Goal: Task Accomplishment & Management: Manage account settings

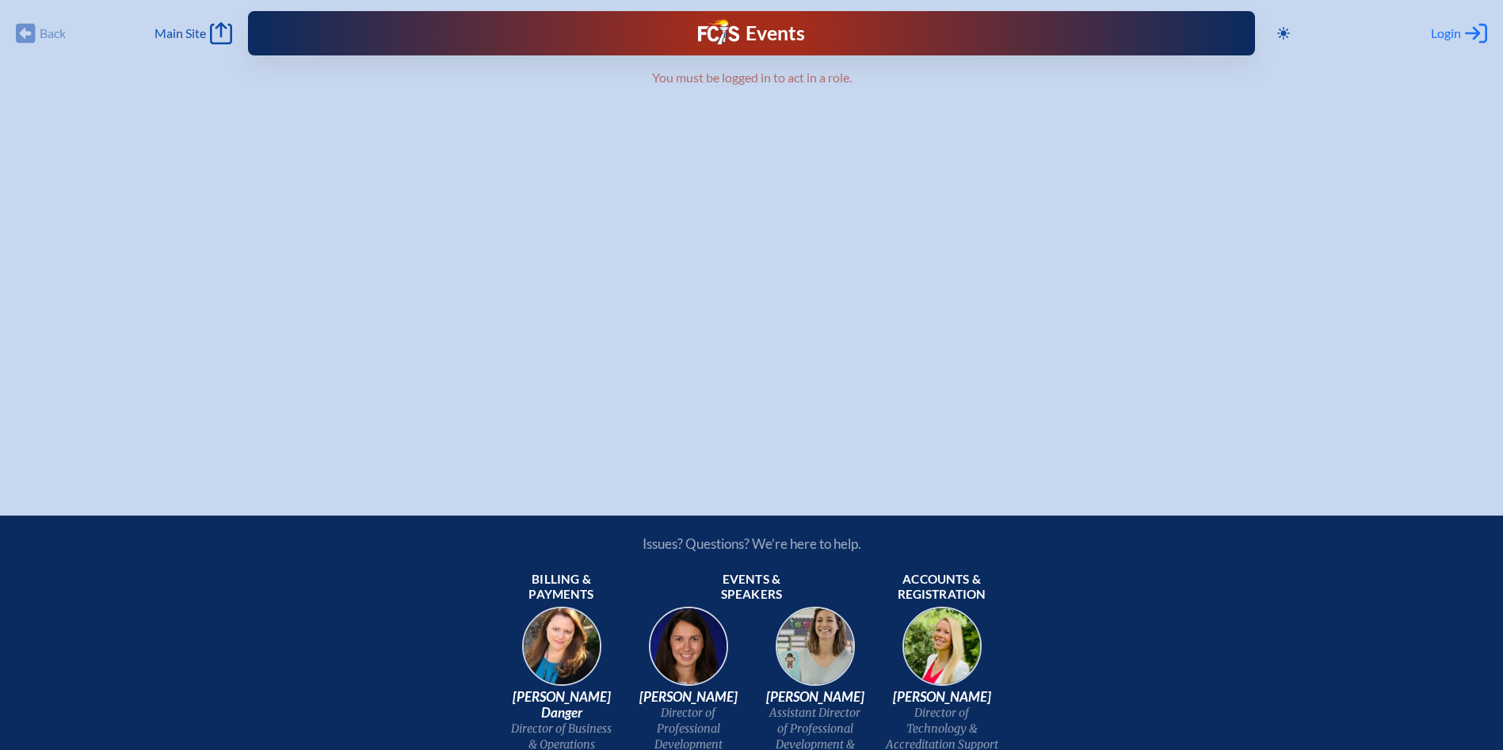
click at [1445, 31] on span "Login" at bounding box center [1446, 33] width 30 height 16
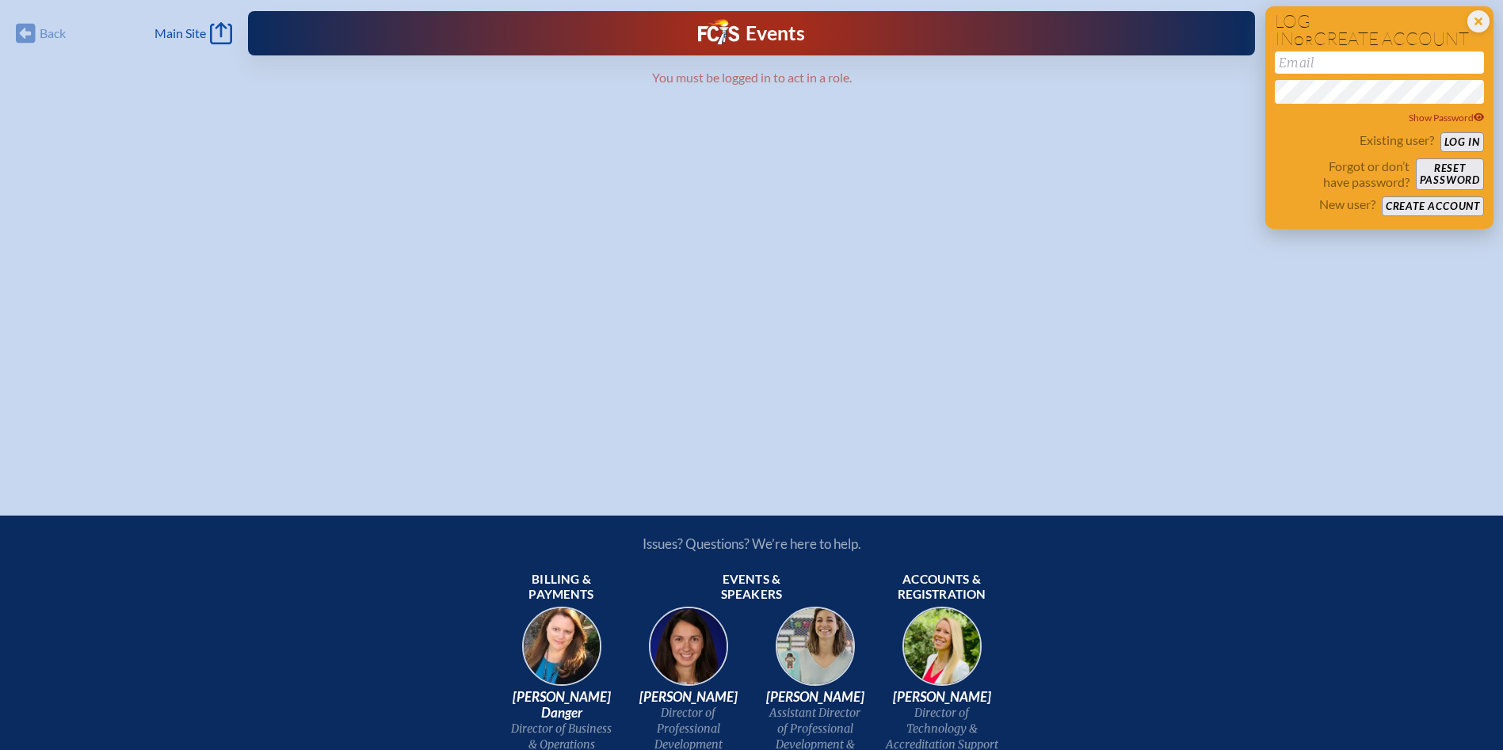
click at [1349, 70] on input "email" at bounding box center [1379, 63] width 209 height 22
type input "[EMAIL_ADDRESS][DOMAIN_NAME]"
click at [1441, 132] on button "Log in" at bounding box center [1463, 142] width 44 height 20
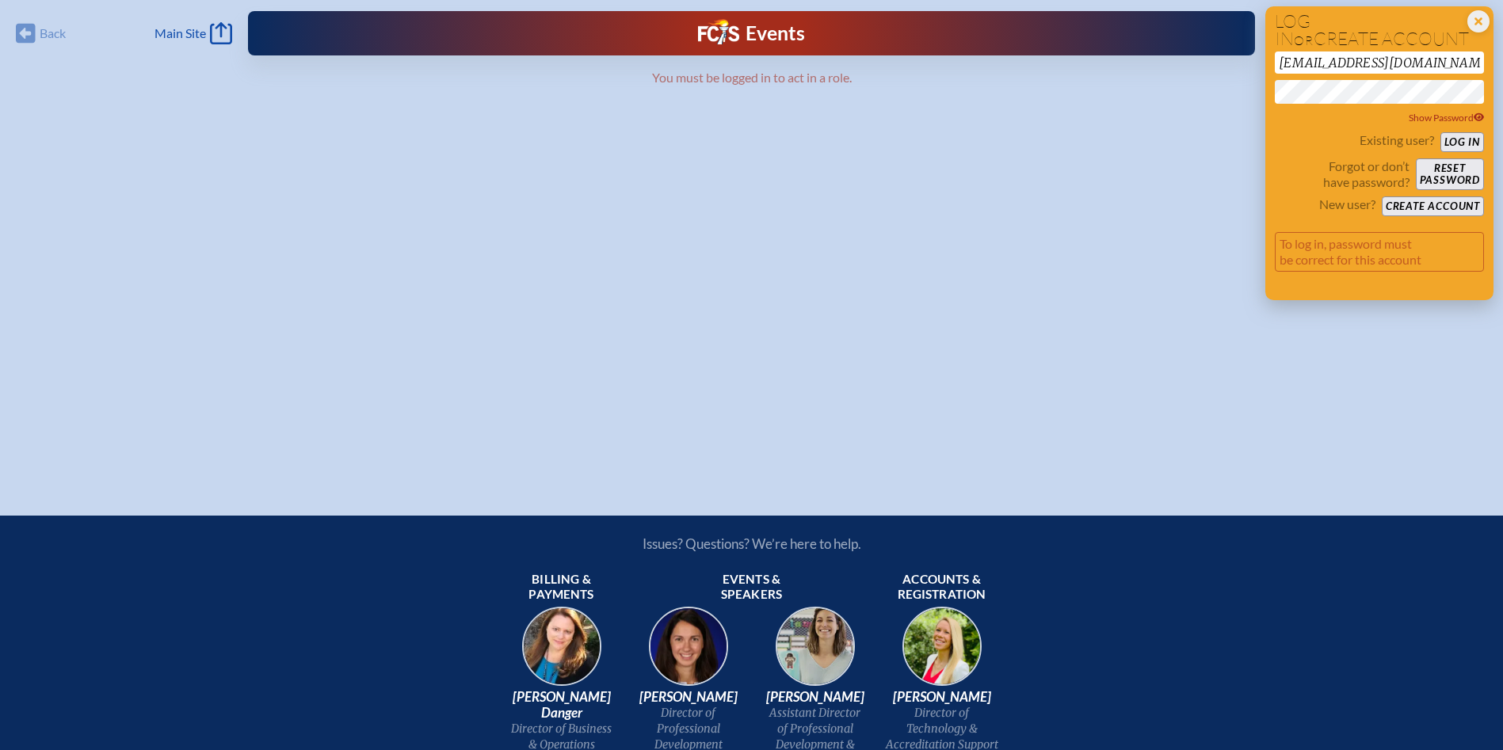
click at [1441, 132] on button "Log in" at bounding box center [1463, 142] width 44 height 20
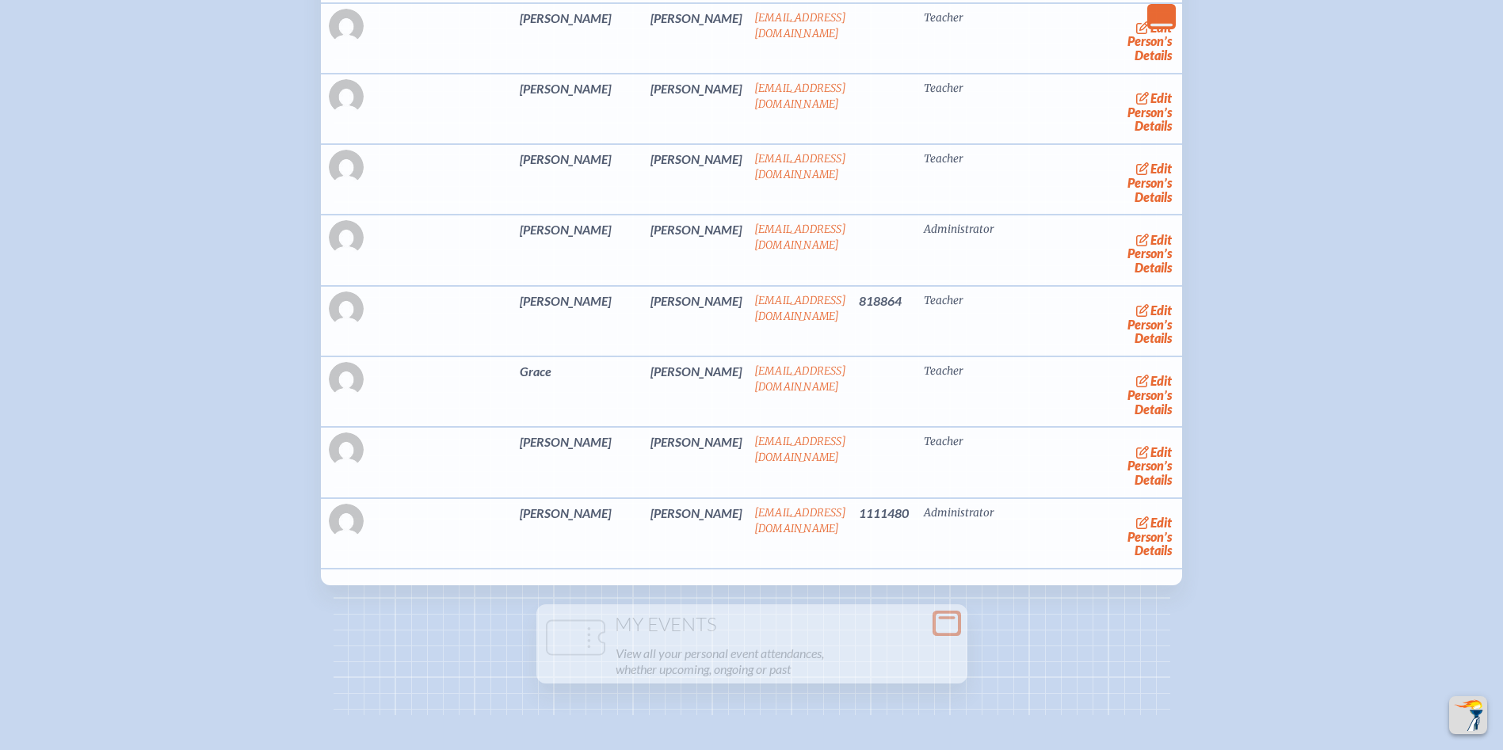
scroll to position [6577, 0]
click at [1124, 490] on link "edit Person’s Details" at bounding box center [1150, 465] width 53 height 50
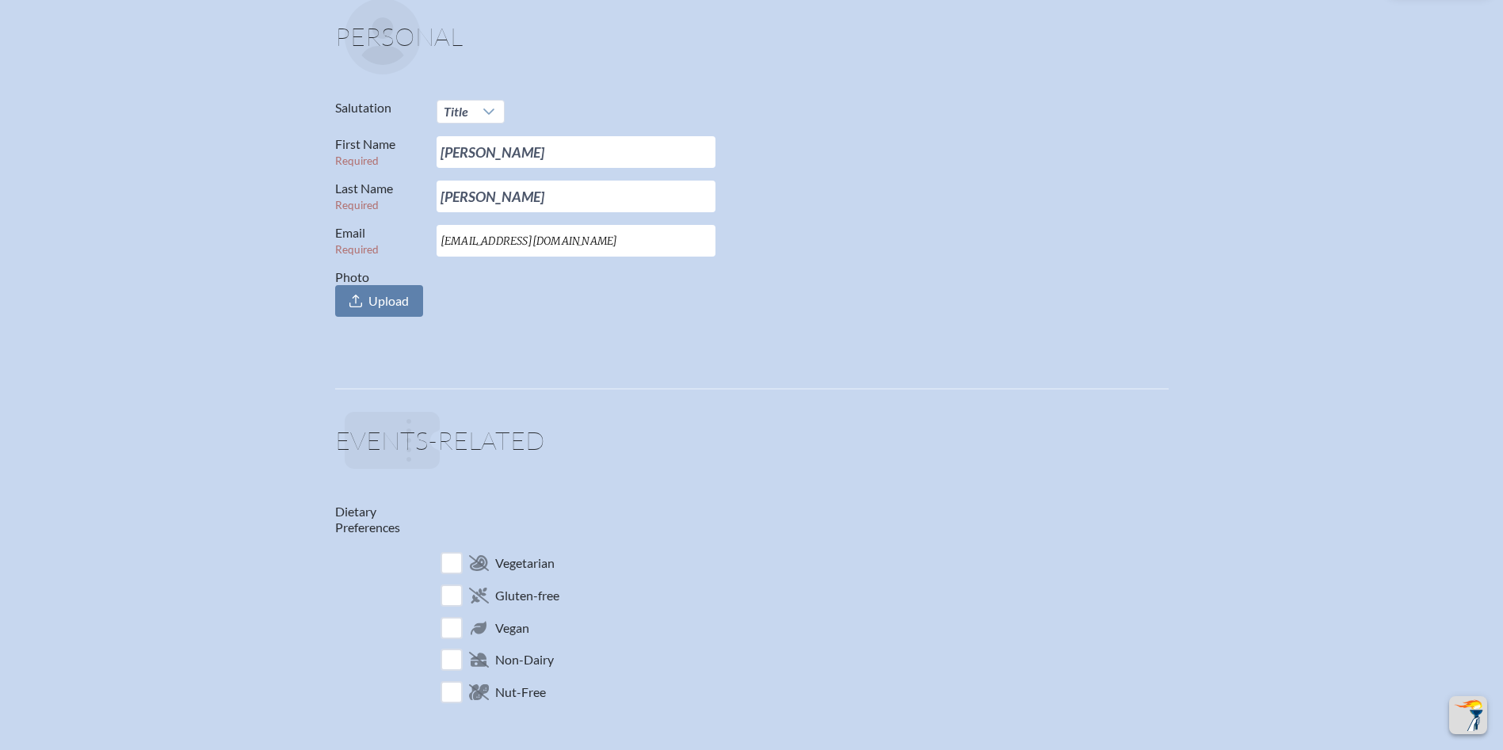
scroll to position [555, 0]
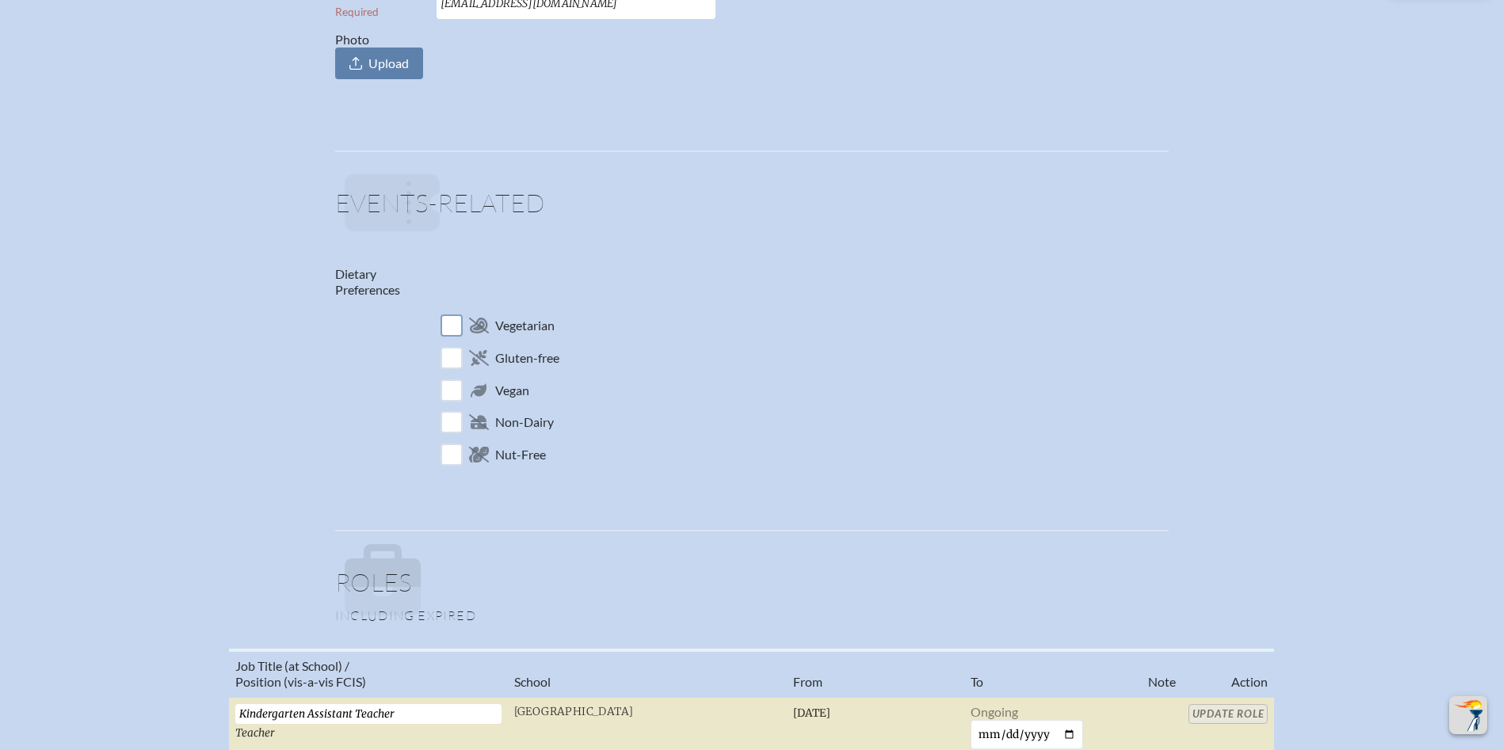
click at [457, 319] on input "checkbox" at bounding box center [451, 326] width 28 height 28
checkbox input "true"
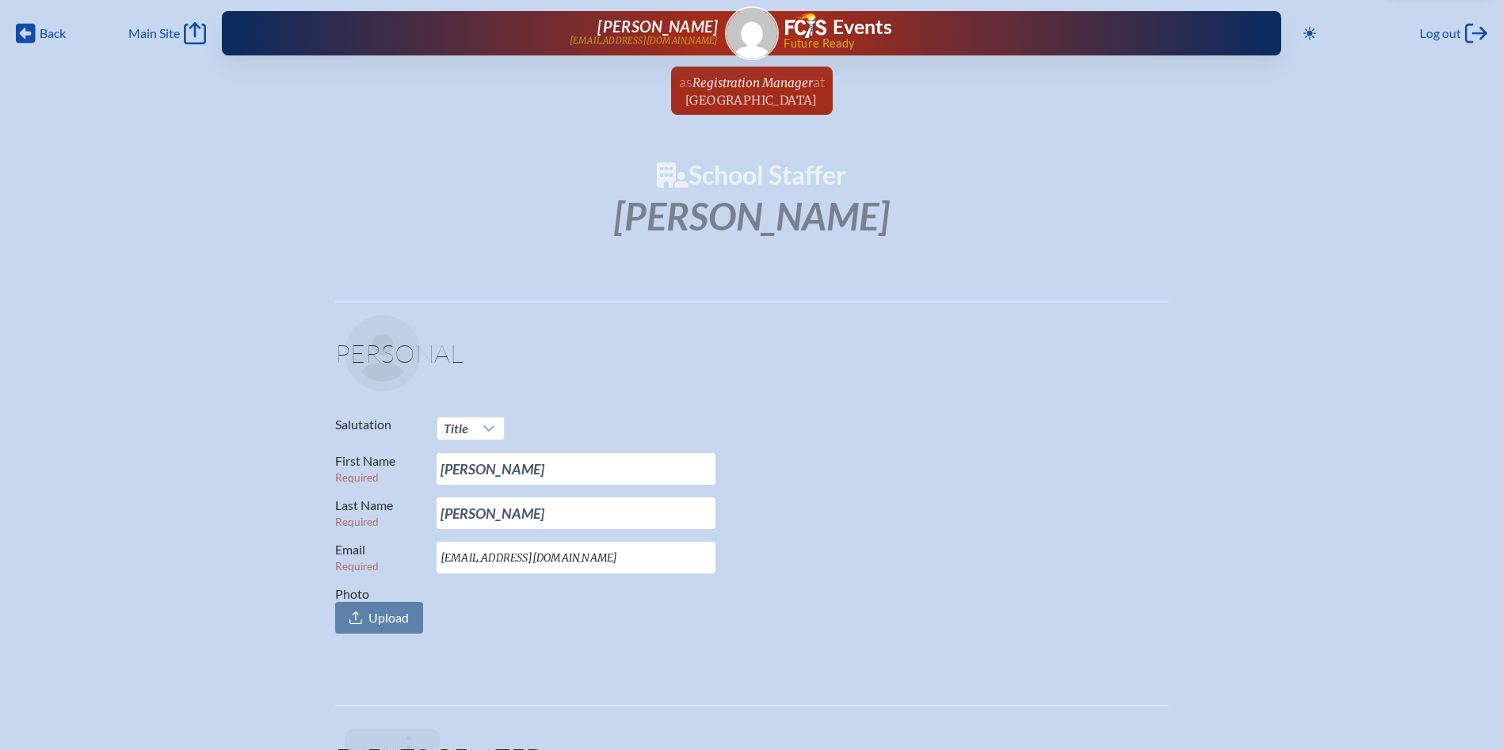
click at [772, 98] on span "Riverside Presbyterian Day School" at bounding box center [751, 100] width 132 height 15
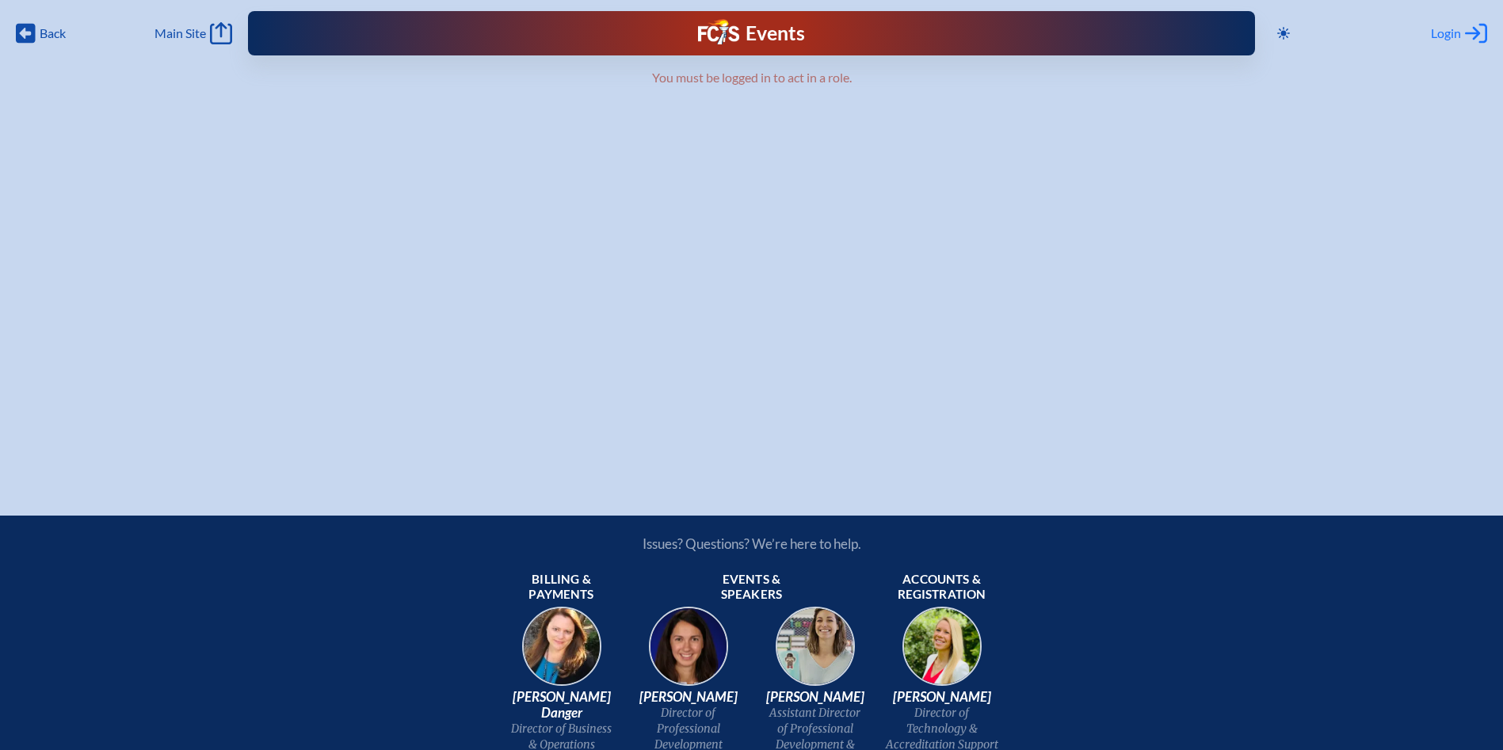
click at [1439, 36] on span "Login" at bounding box center [1446, 33] width 30 height 16
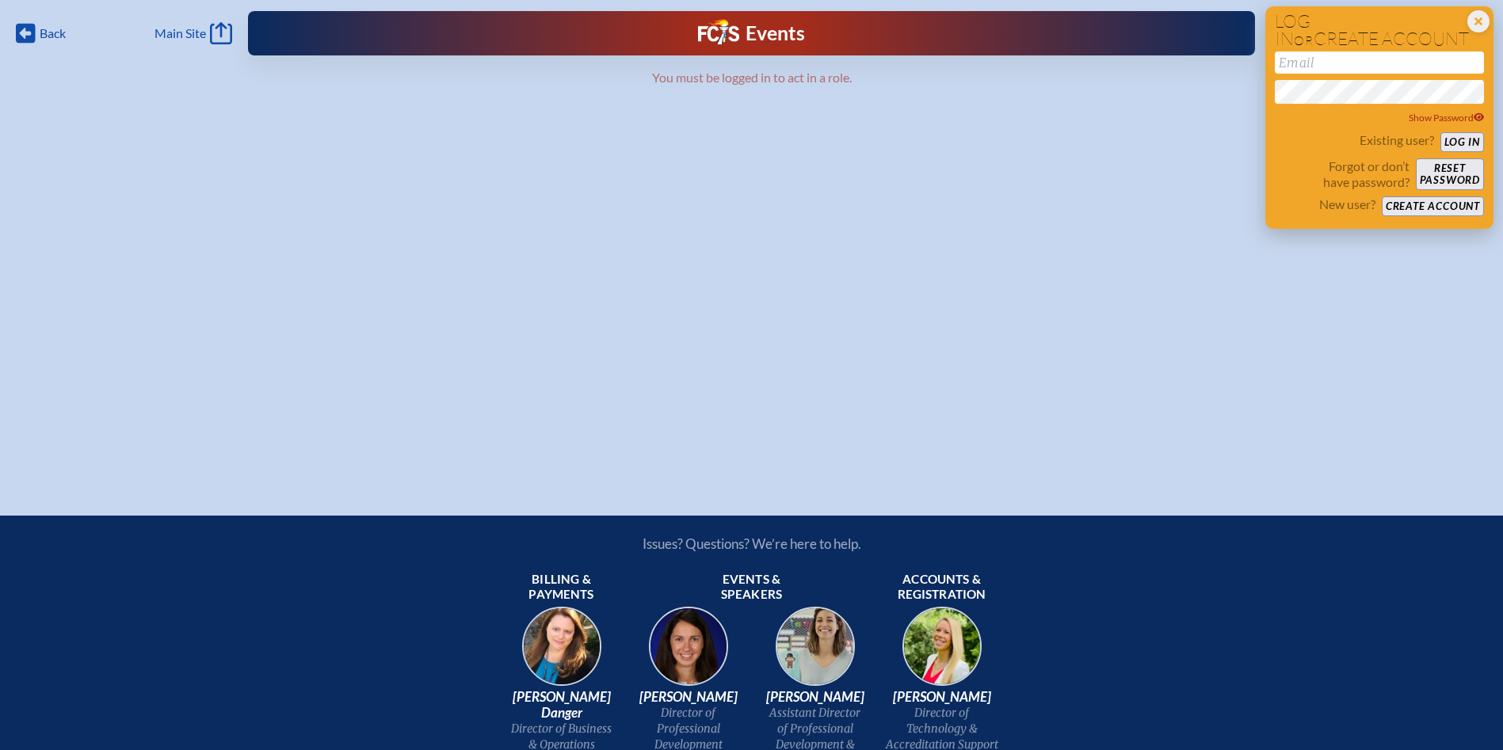
click at [1318, 63] on input "email" at bounding box center [1379, 63] width 209 height 22
click at [1323, 62] on input "ta" at bounding box center [1379, 63] width 209 height 22
click at [1415, 61] on input "ta" at bounding box center [1379, 63] width 209 height 22
type input "[EMAIL_ADDRESS][DOMAIN_NAME]"
click at [1441, 132] on button "Log in" at bounding box center [1463, 142] width 44 height 20
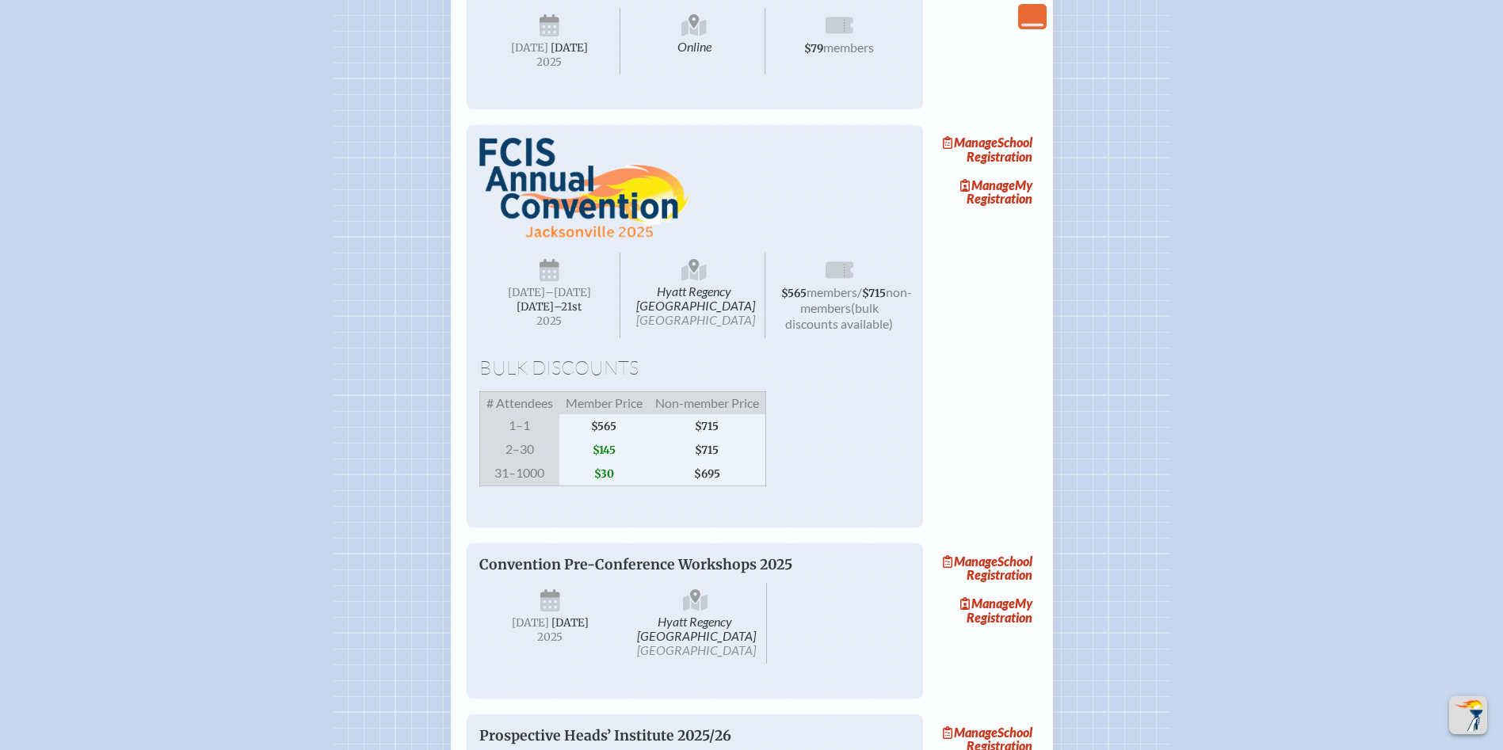
scroll to position [1347, 0]
click at [1001, 167] on link "Manage School Registration" at bounding box center [986, 149] width 101 height 36
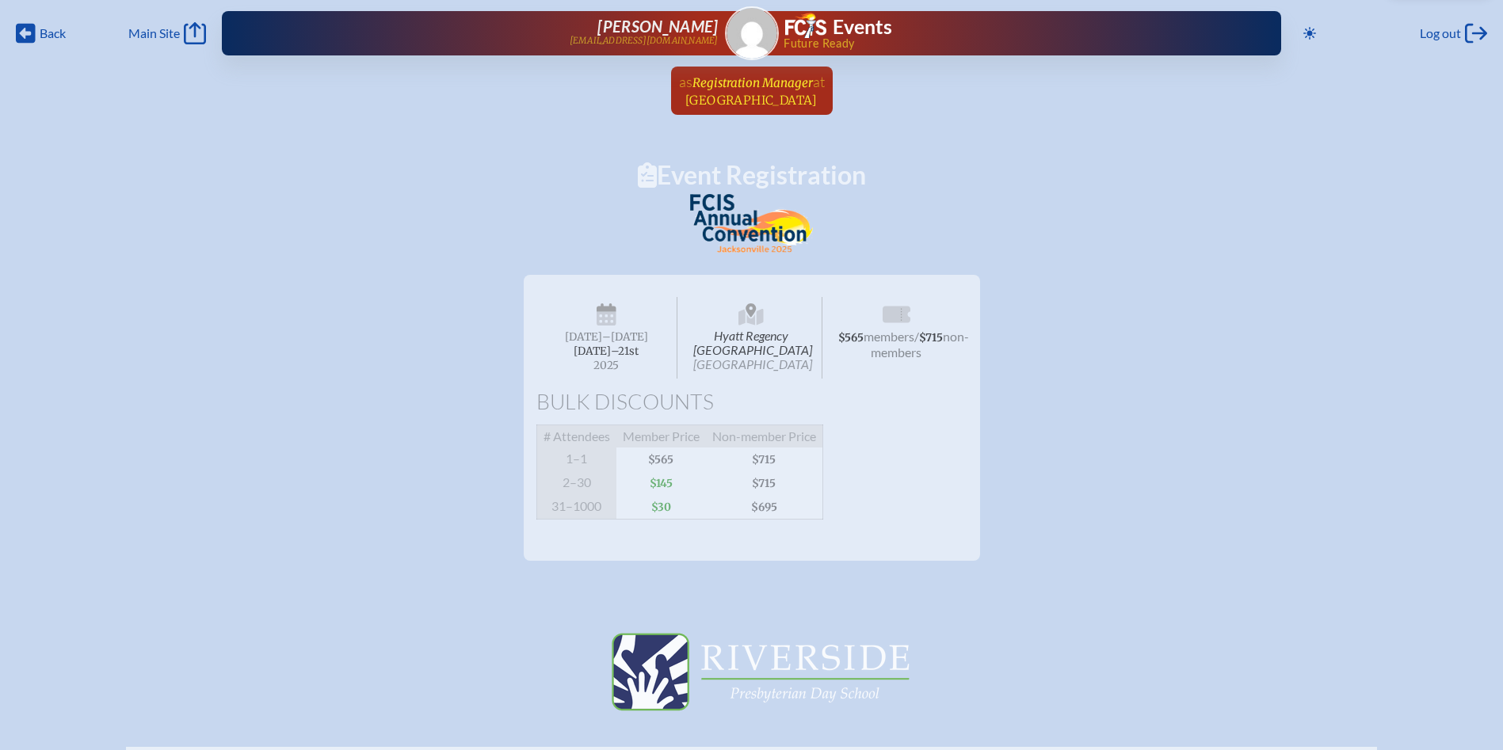
click at [738, 73] on link "as Registration Manager at Riverside Presbyterian Day School since March 1st, 2…" at bounding box center [752, 91] width 158 height 48
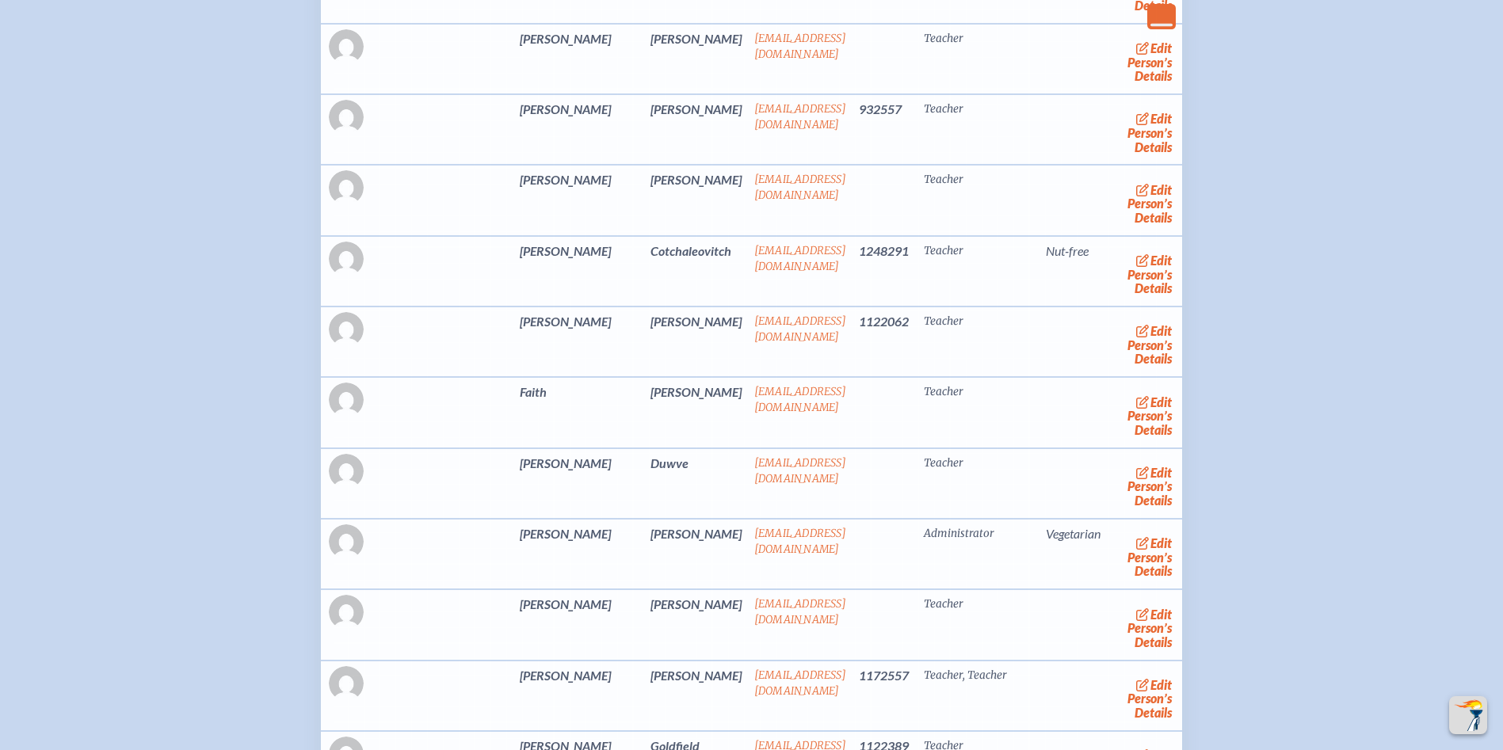
scroll to position [3487, 0]
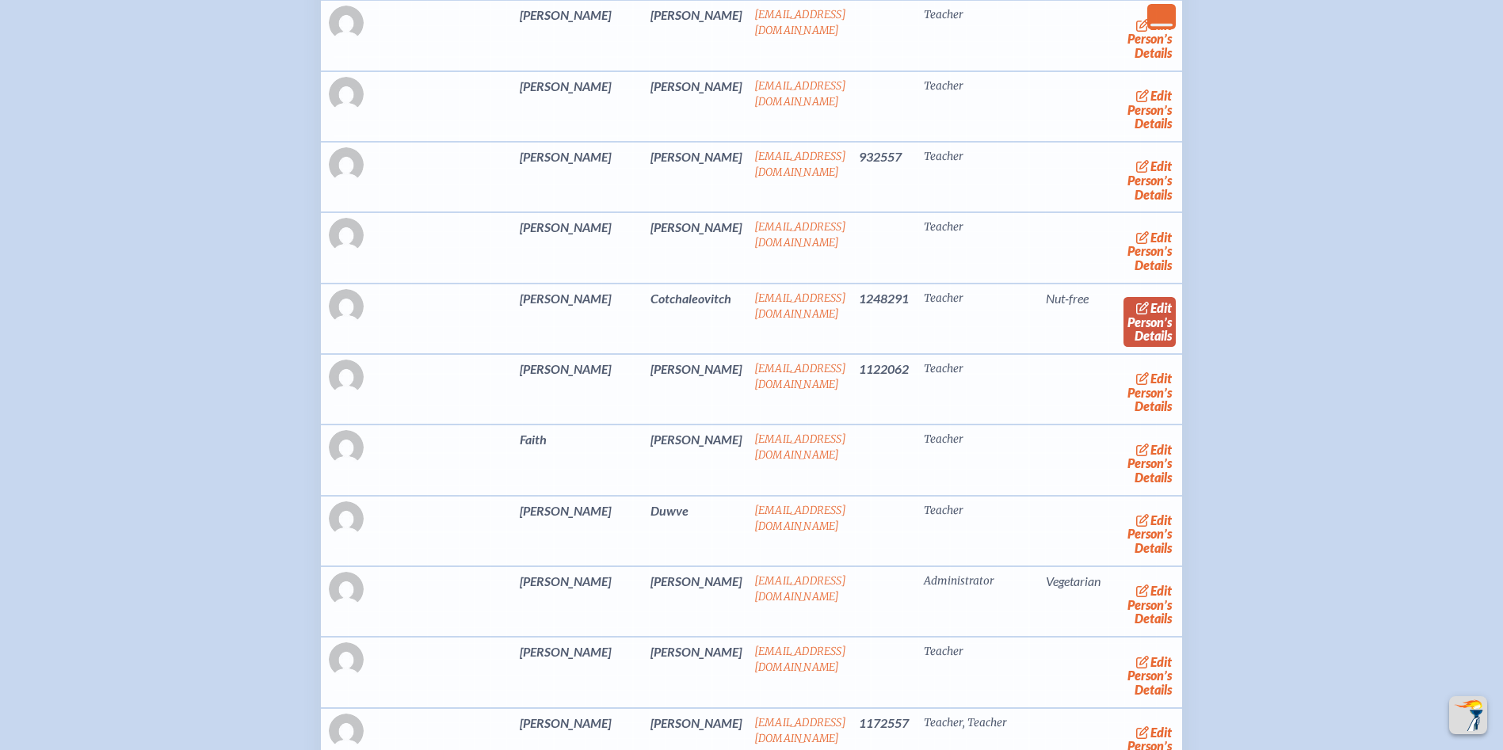
click at [1151, 315] on span "edit" at bounding box center [1161, 307] width 21 height 15
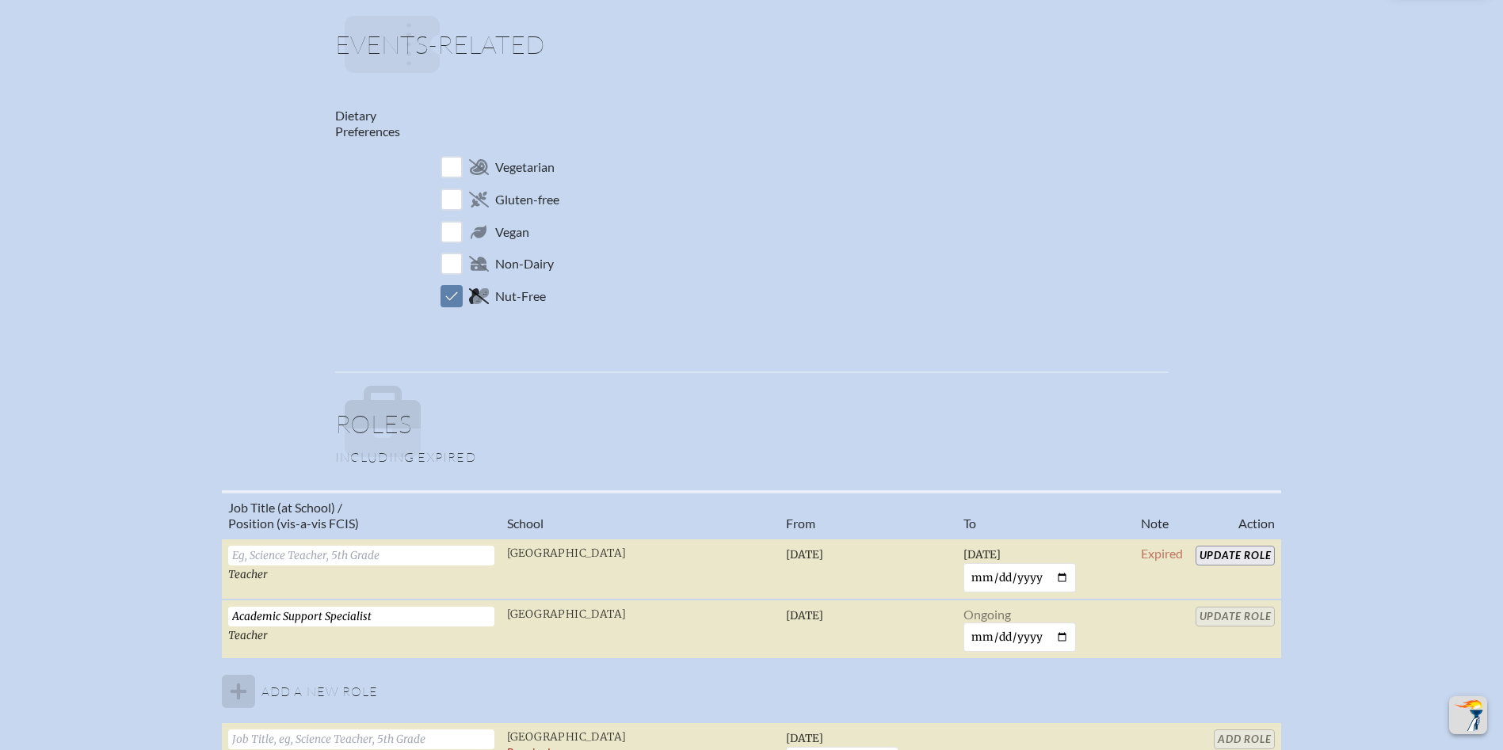
scroll to position [555, 0]
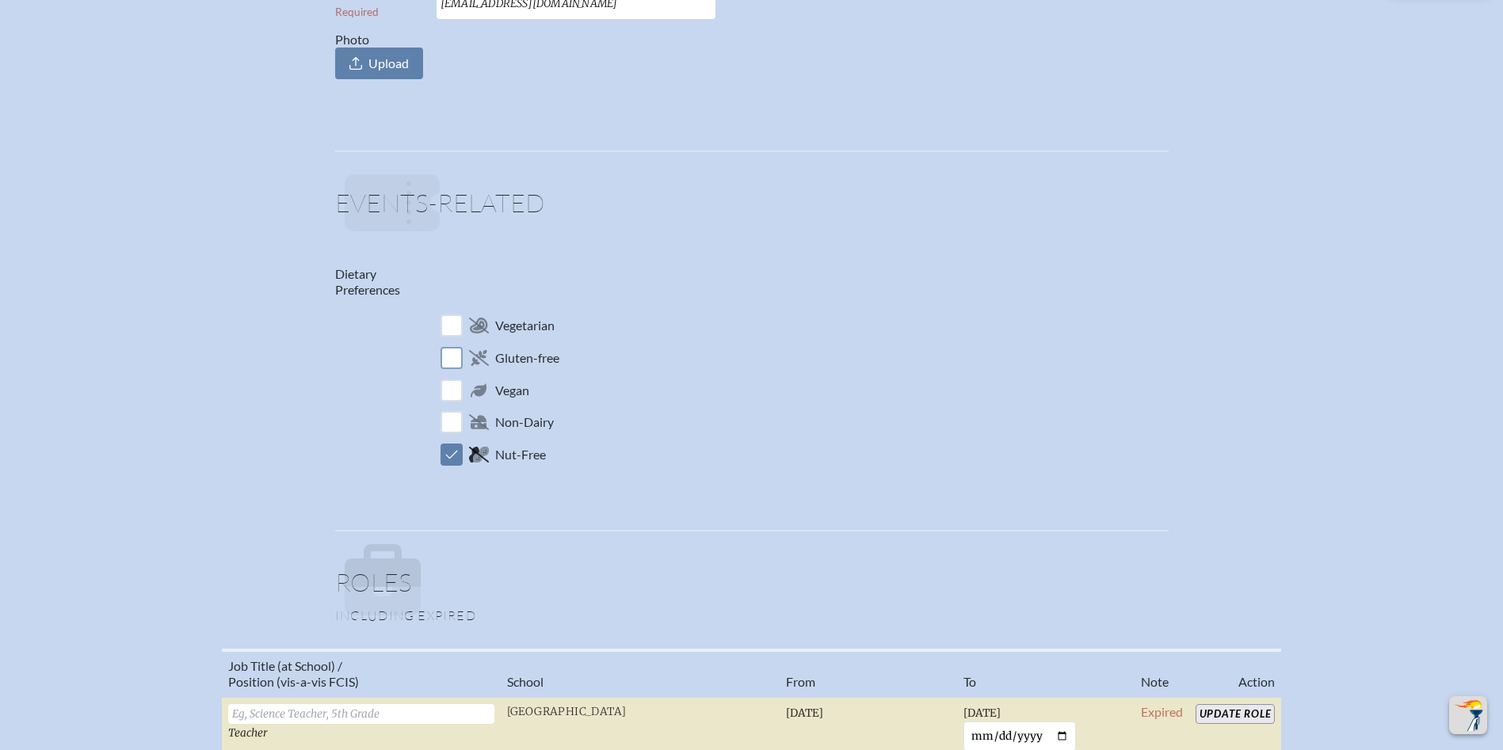
click at [452, 354] on input "checkbox" at bounding box center [451, 358] width 28 height 28
checkbox input "true"
click at [451, 451] on input "checkbox" at bounding box center [451, 455] width 28 height 28
checkbox input "false"
click at [846, 359] on p "Gluten-free" at bounding box center [803, 358] width 732 height 31
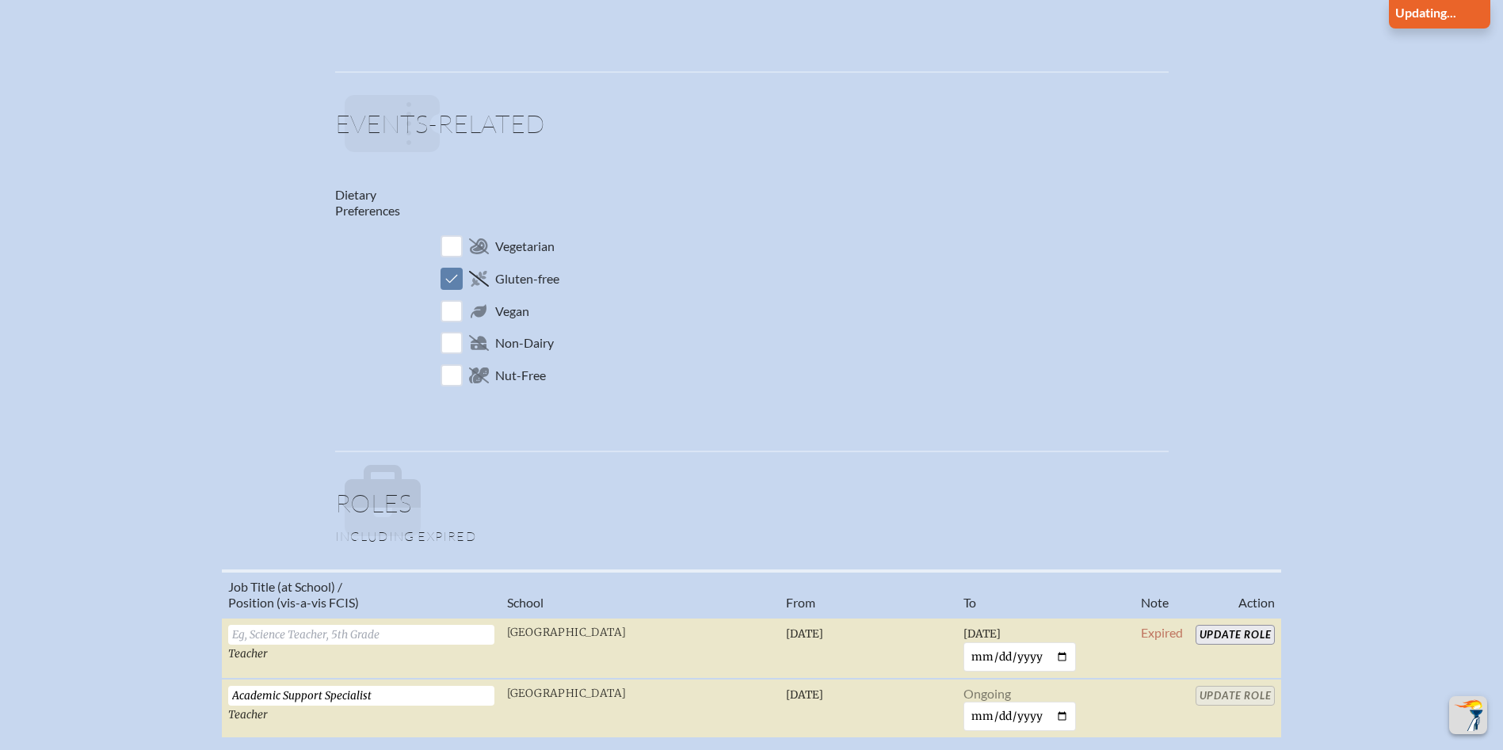
scroll to position [1109, 0]
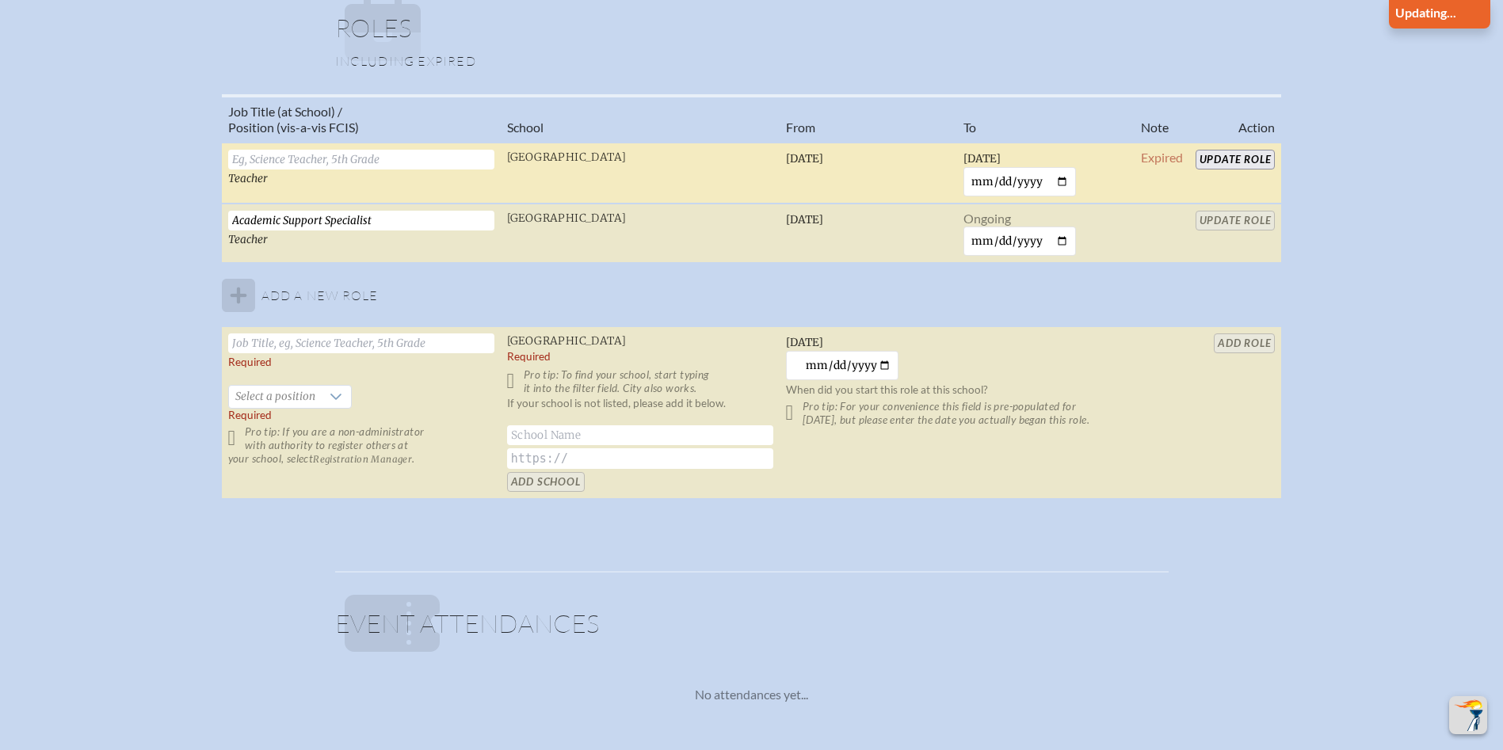
click at [1239, 157] on input "Update Role" at bounding box center [1236, 160] width 80 height 20
checkbox input "false"
checkbox input "true"
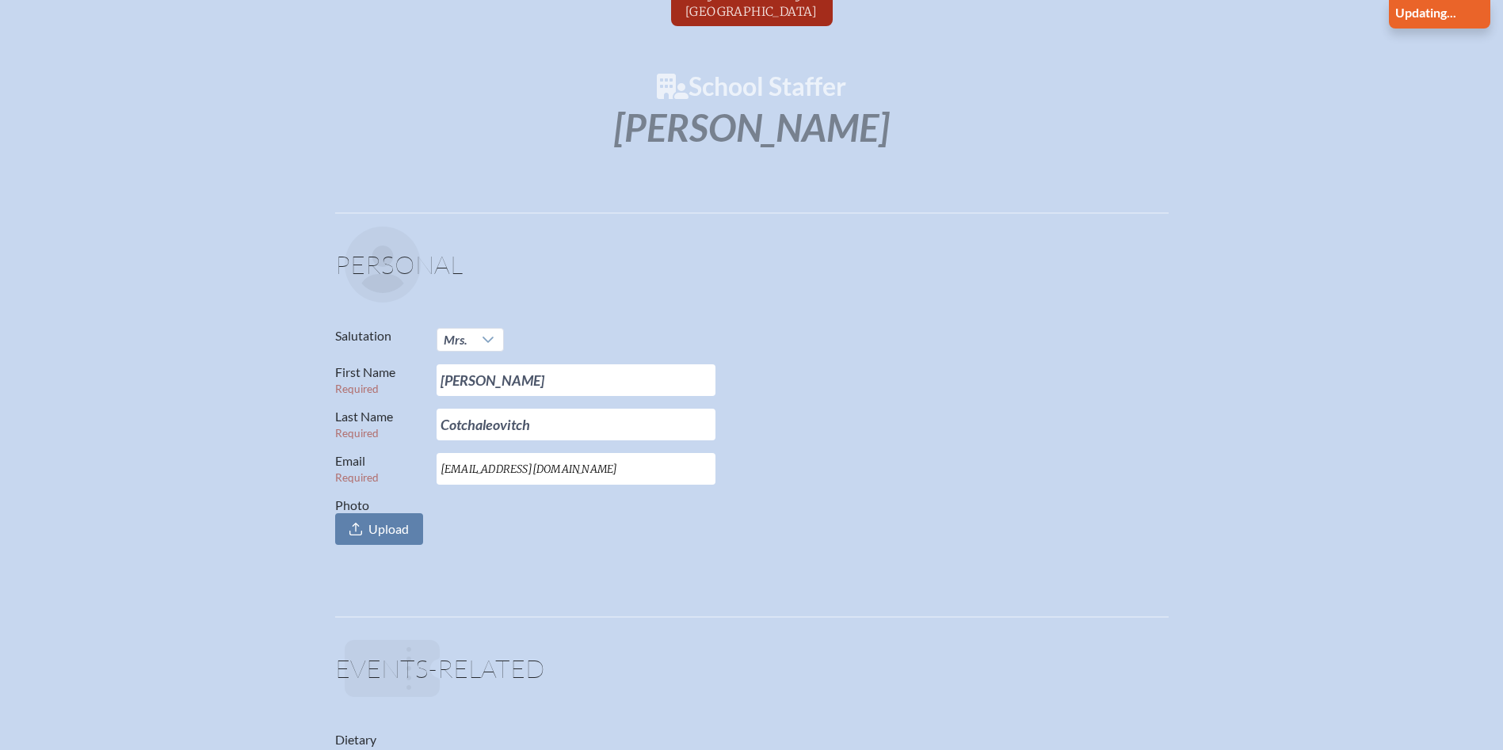
scroll to position [0, 0]
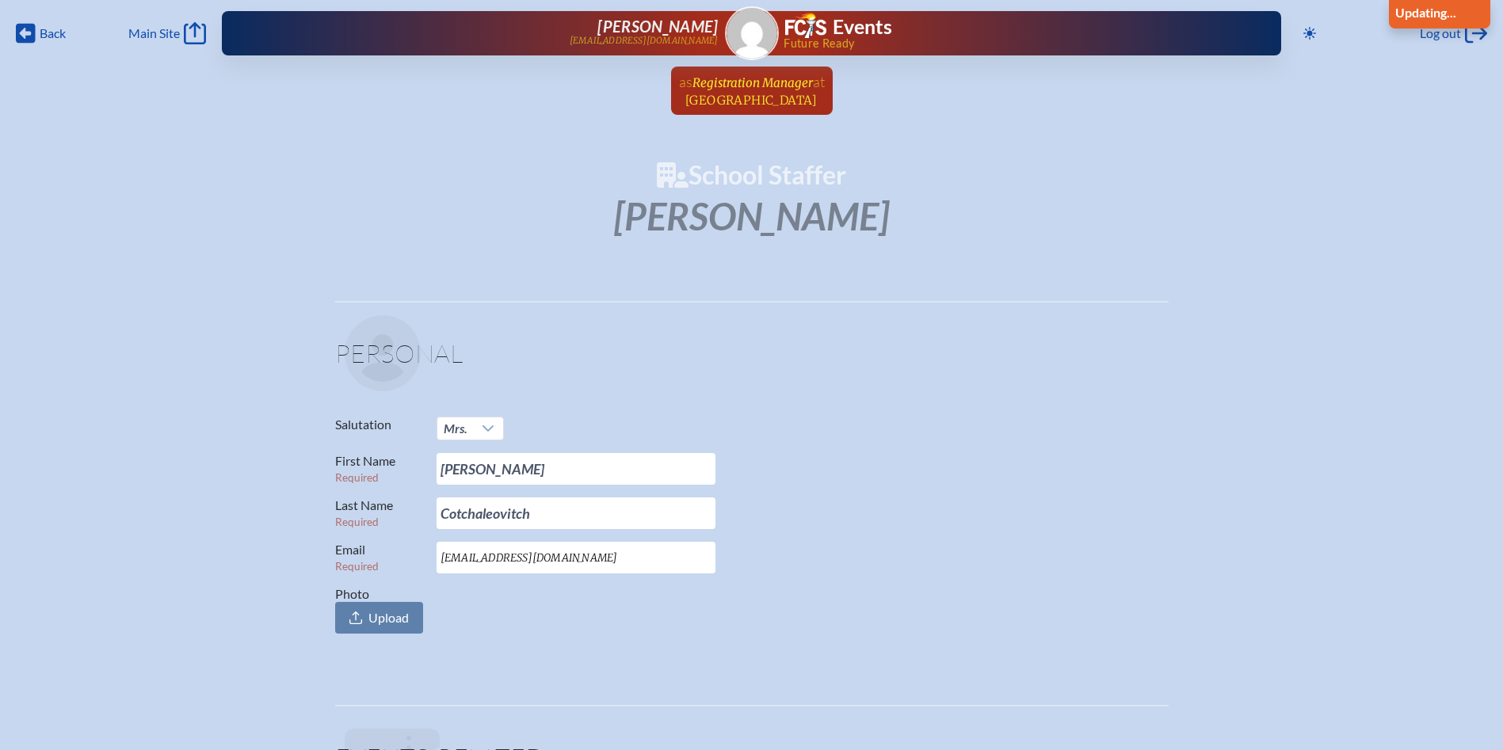
click at [754, 92] on span "at Riverside Presbyterian Day School" at bounding box center [754, 90] width 139 height 35
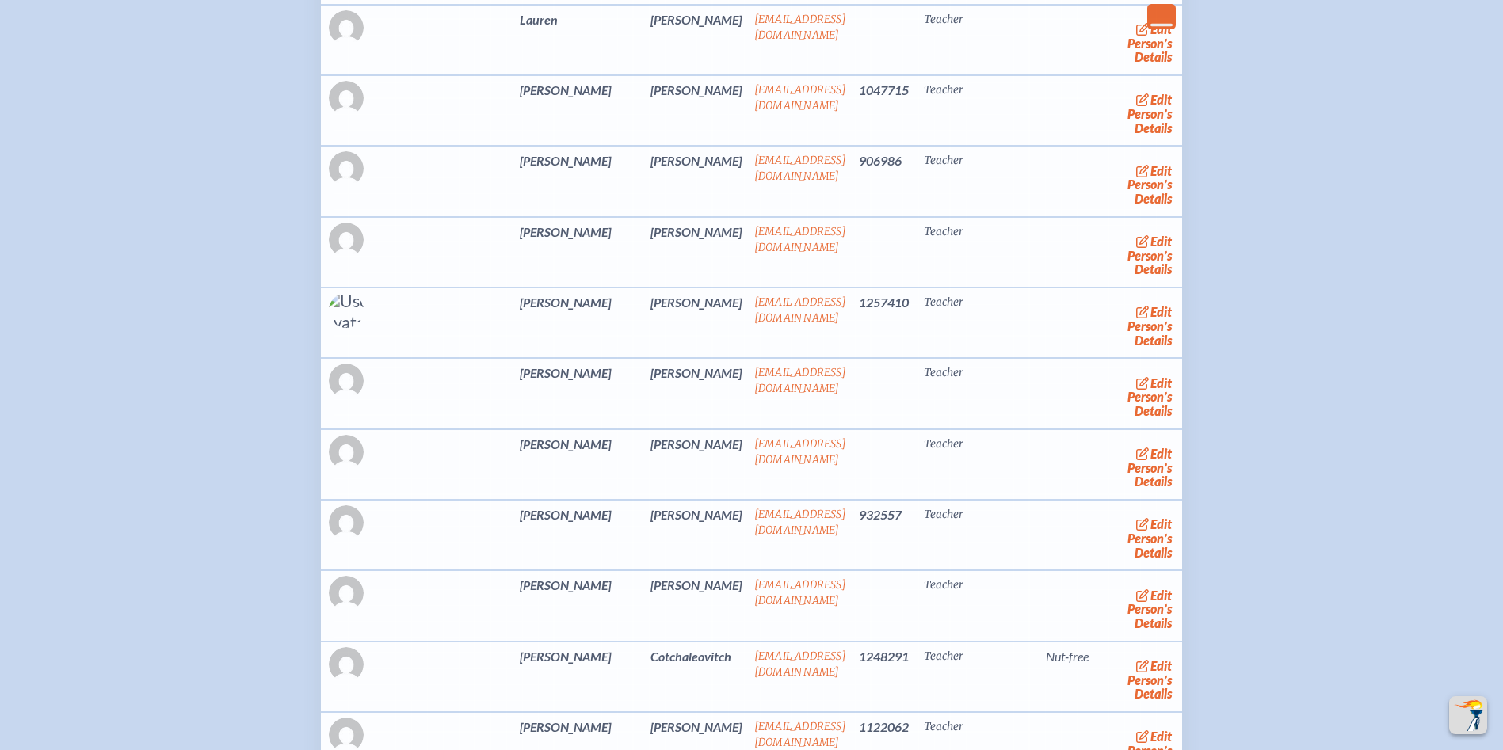
scroll to position [3328, 0]
